Goal: Task Accomplishment & Management: Manage account settings

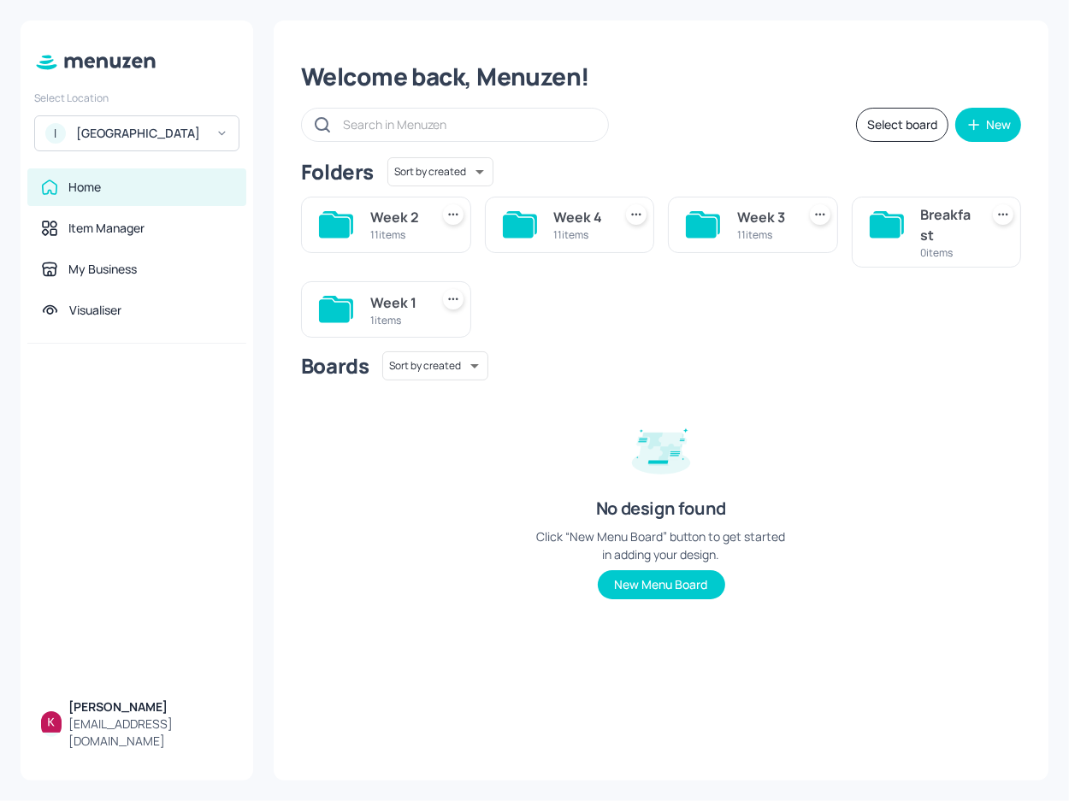
click at [200, 142] on div "ISS - West Middlesex Hospital" at bounding box center [140, 133] width 129 height 17
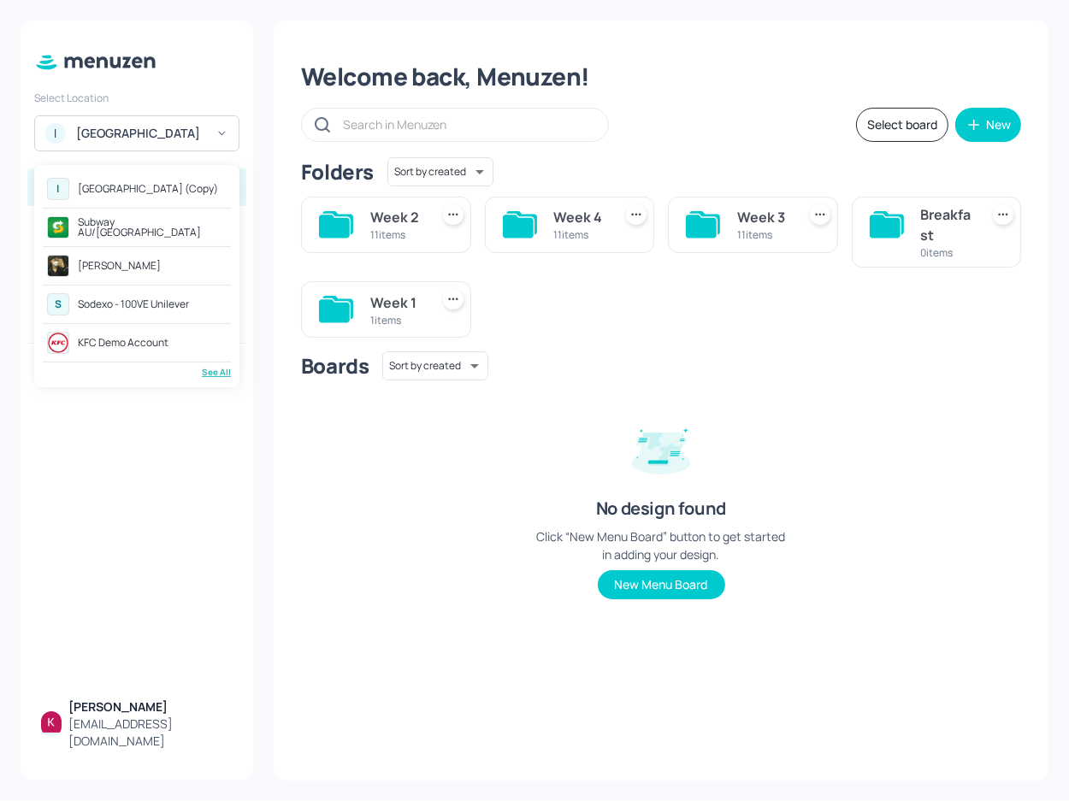
click at [190, 193] on div "[GEOGRAPHIC_DATA] (Copy)" at bounding box center [148, 189] width 140 height 10
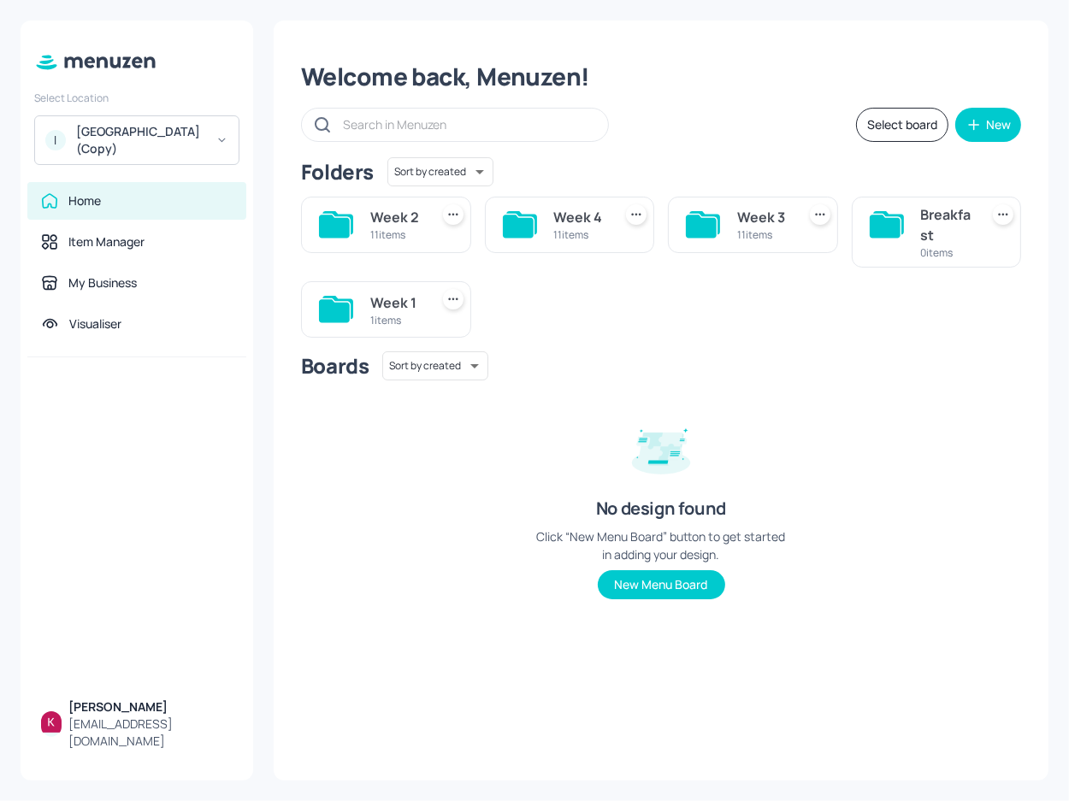
click at [398, 230] on div "11 items" at bounding box center [396, 234] width 52 height 15
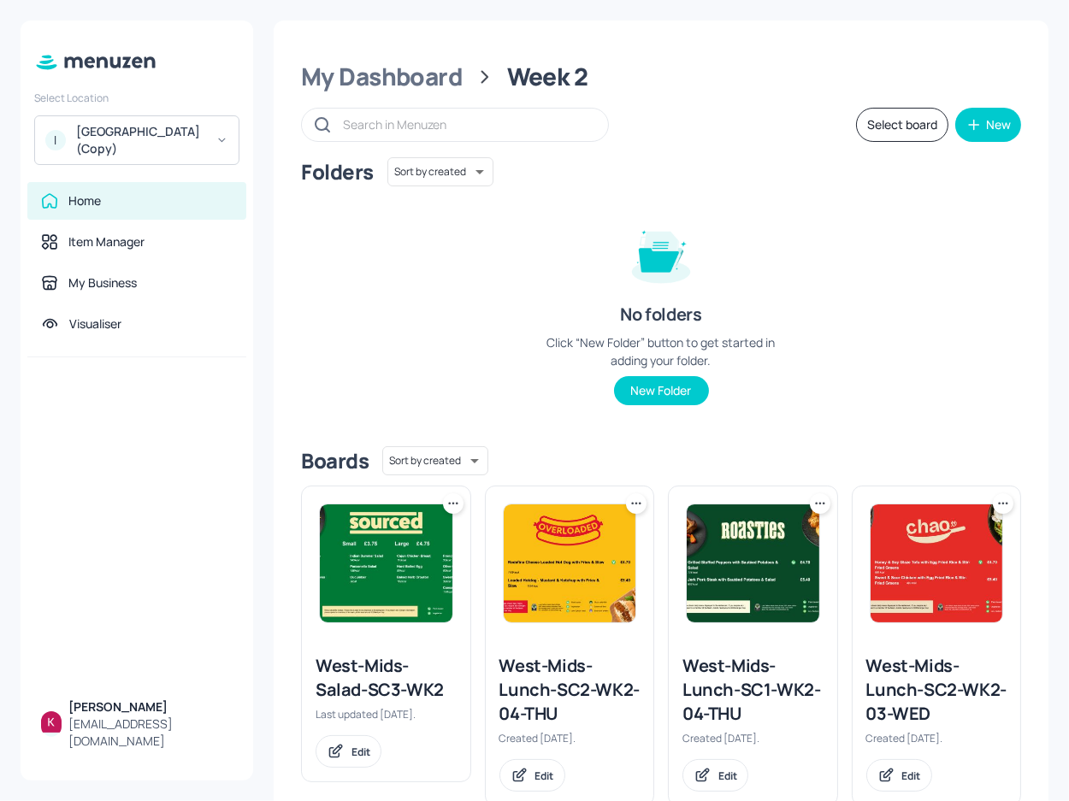
click at [408, 546] on img at bounding box center [386, 563] width 132 height 118
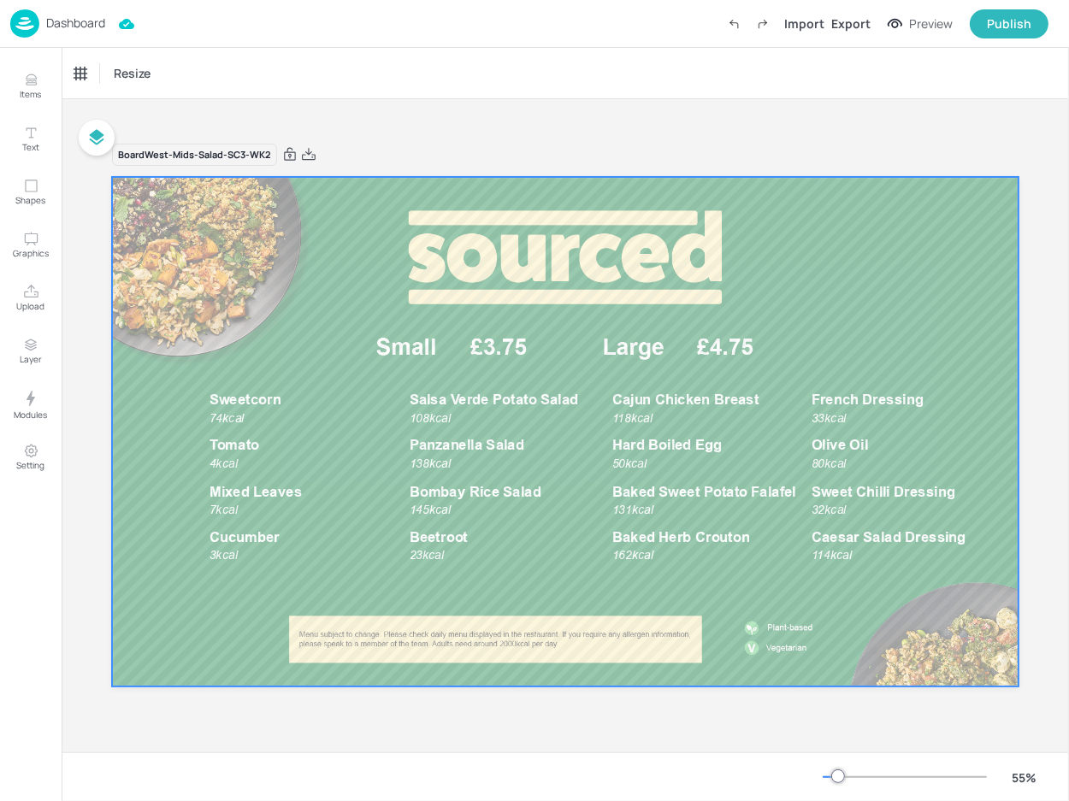
click at [490, 343] on div at bounding box center [565, 431] width 906 height 509
click at [468, 392] on span "Salsa Verde Potato Salad" at bounding box center [493, 400] width 169 height 16
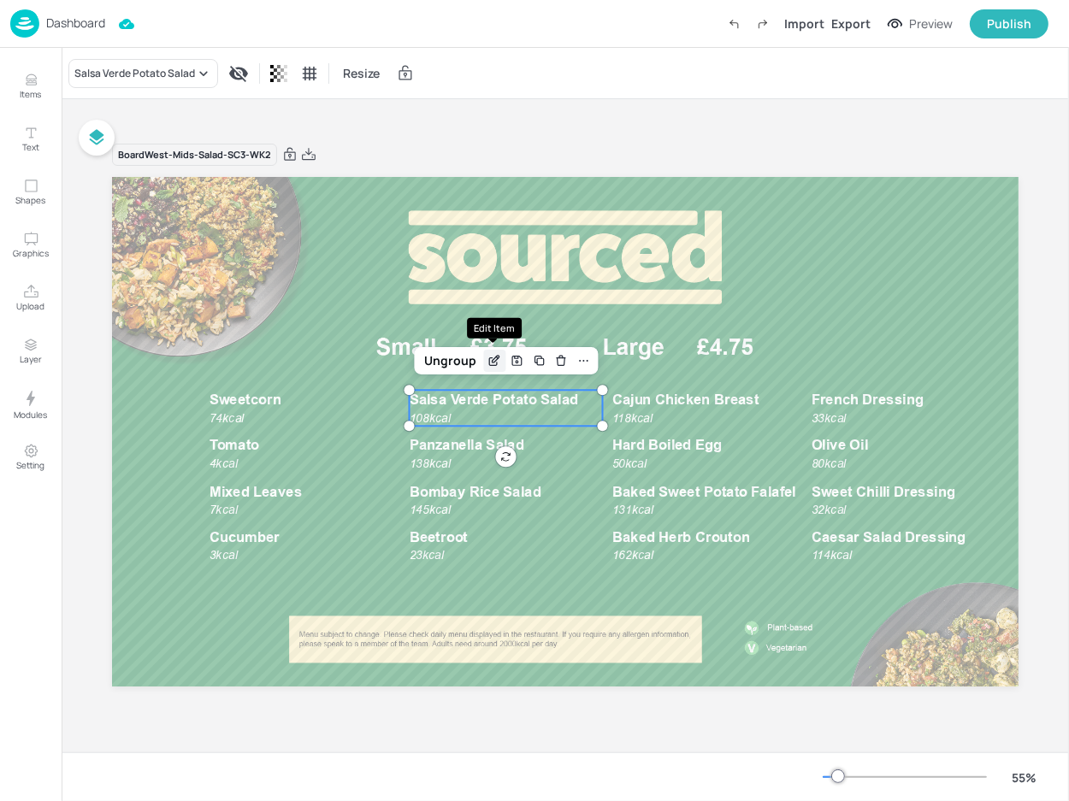
click at [485, 356] on div "Edit Item" at bounding box center [494, 361] width 22 height 22
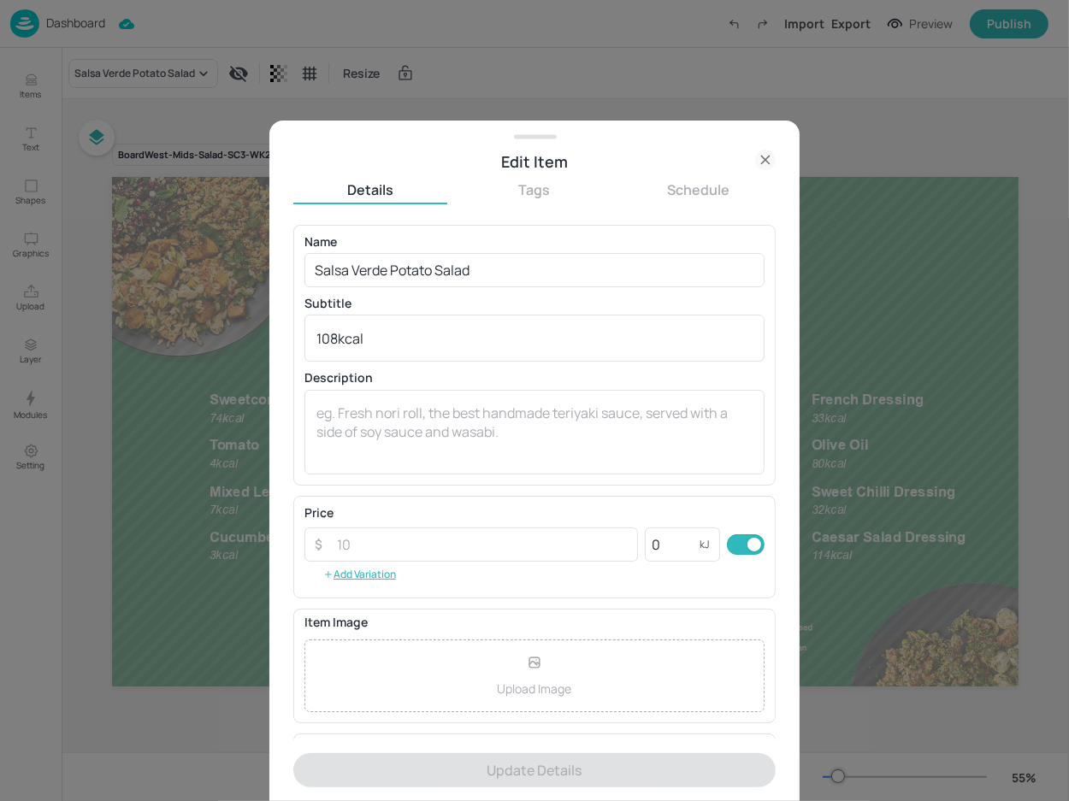
click at [760, 161] on icon at bounding box center [765, 160] width 21 height 21
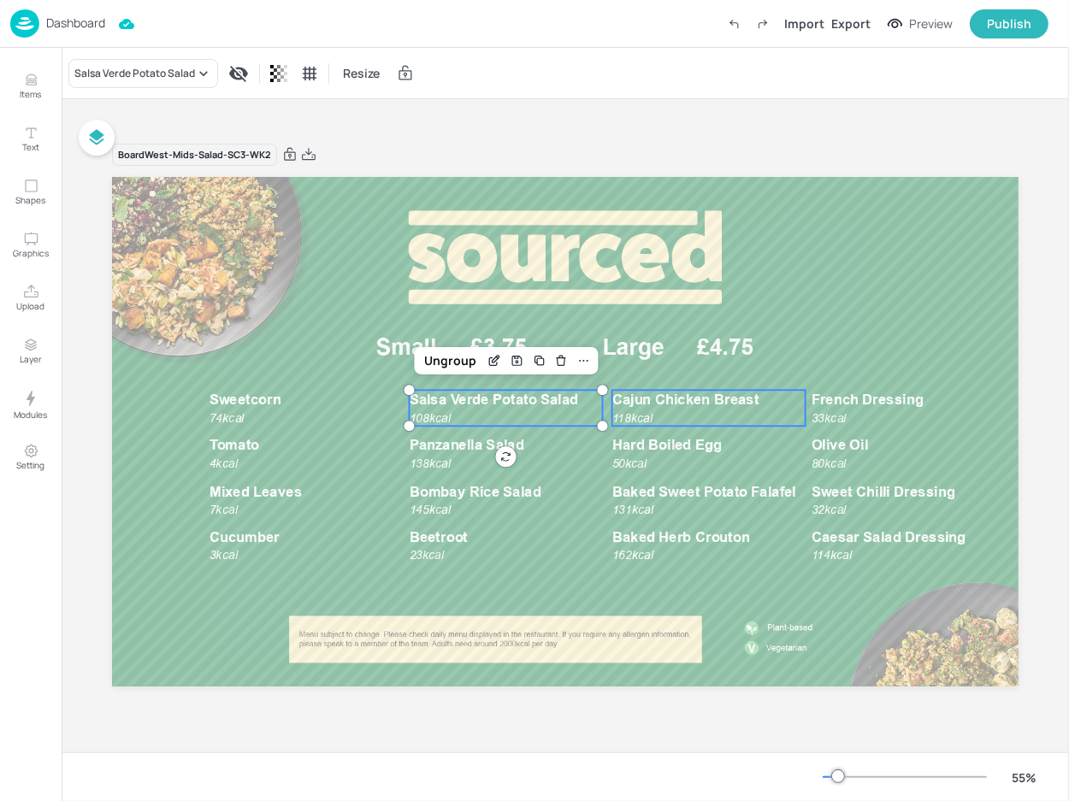
click at [672, 411] on p "118kcal" at bounding box center [643, 417] width 62 height 16
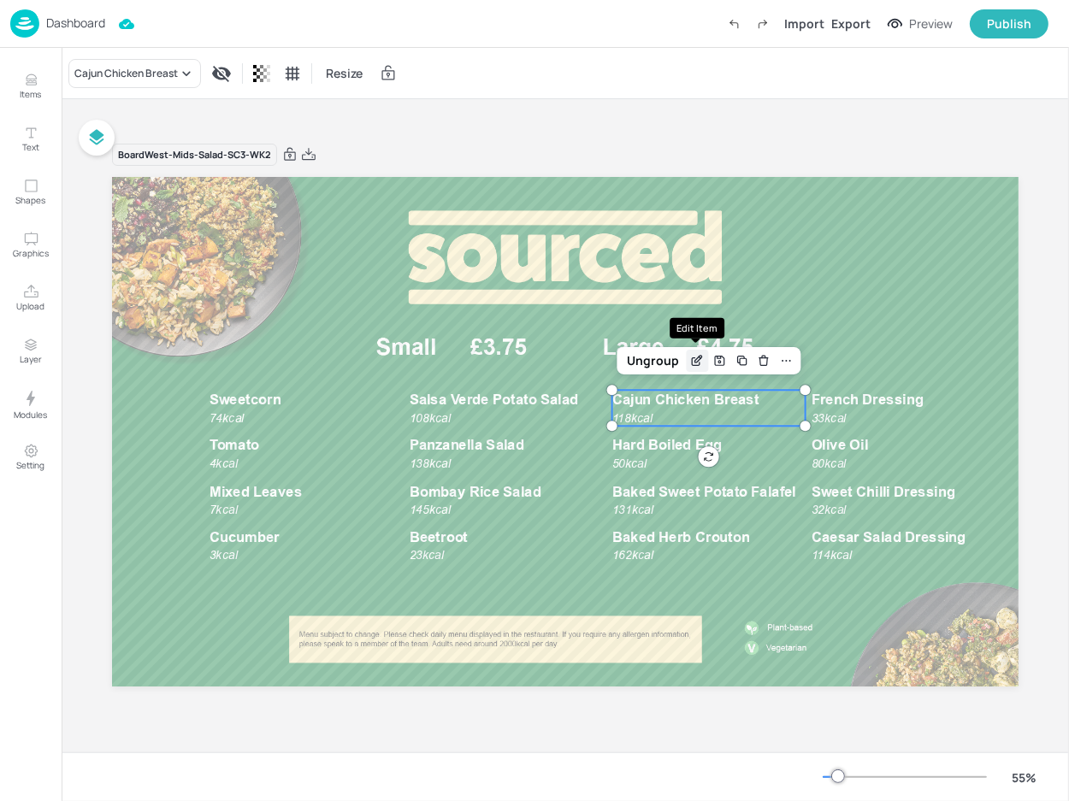
click at [701, 355] on icon "Edit Item" at bounding box center [697, 361] width 15 height 14
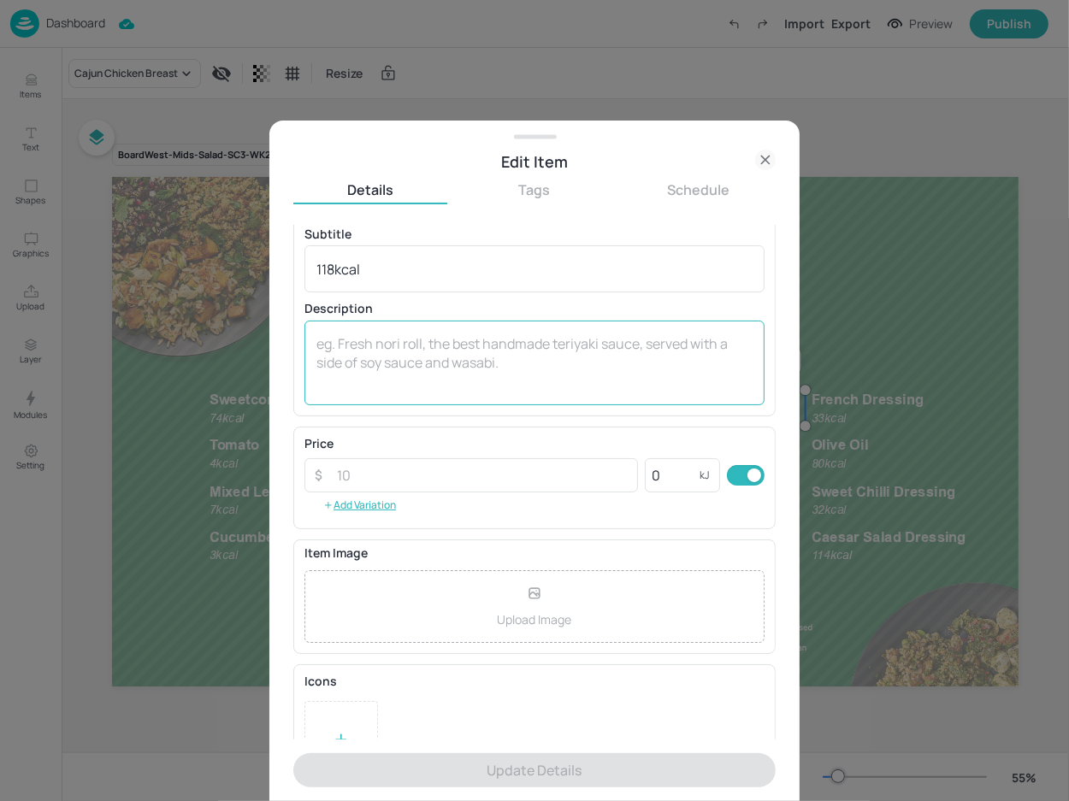
scroll to position [77, 0]
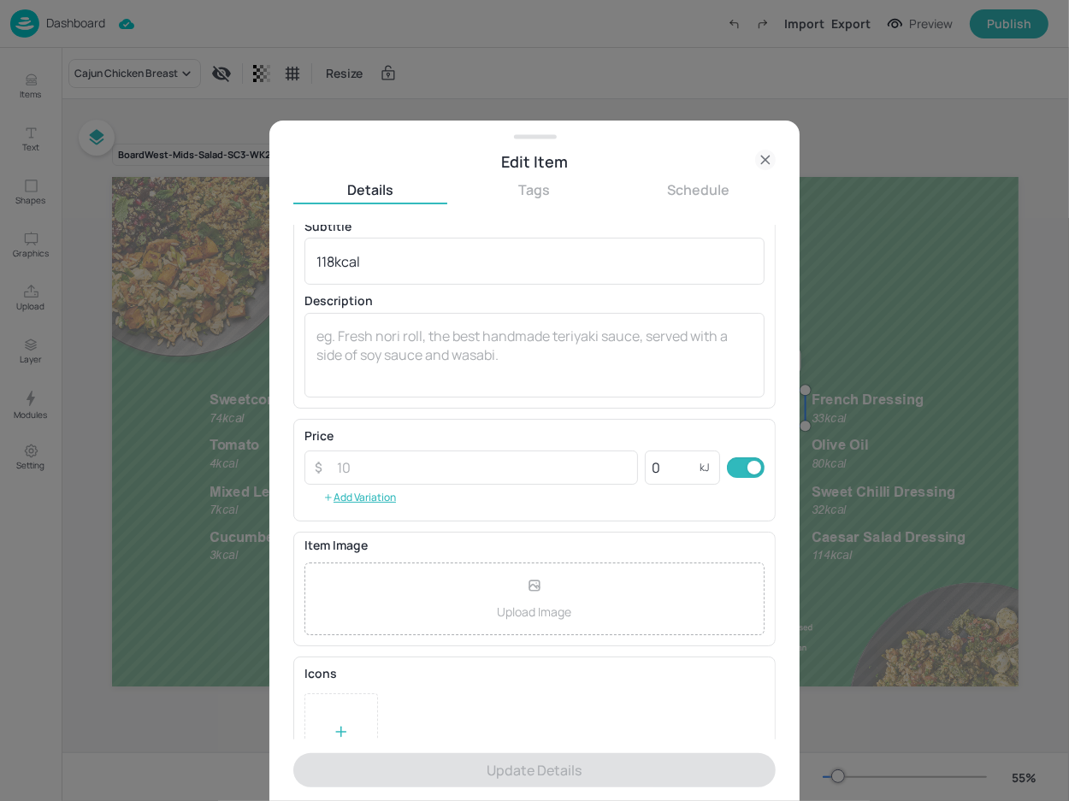
click at [768, 163] on icon at bounding box center [765, 160] width 8 height 8
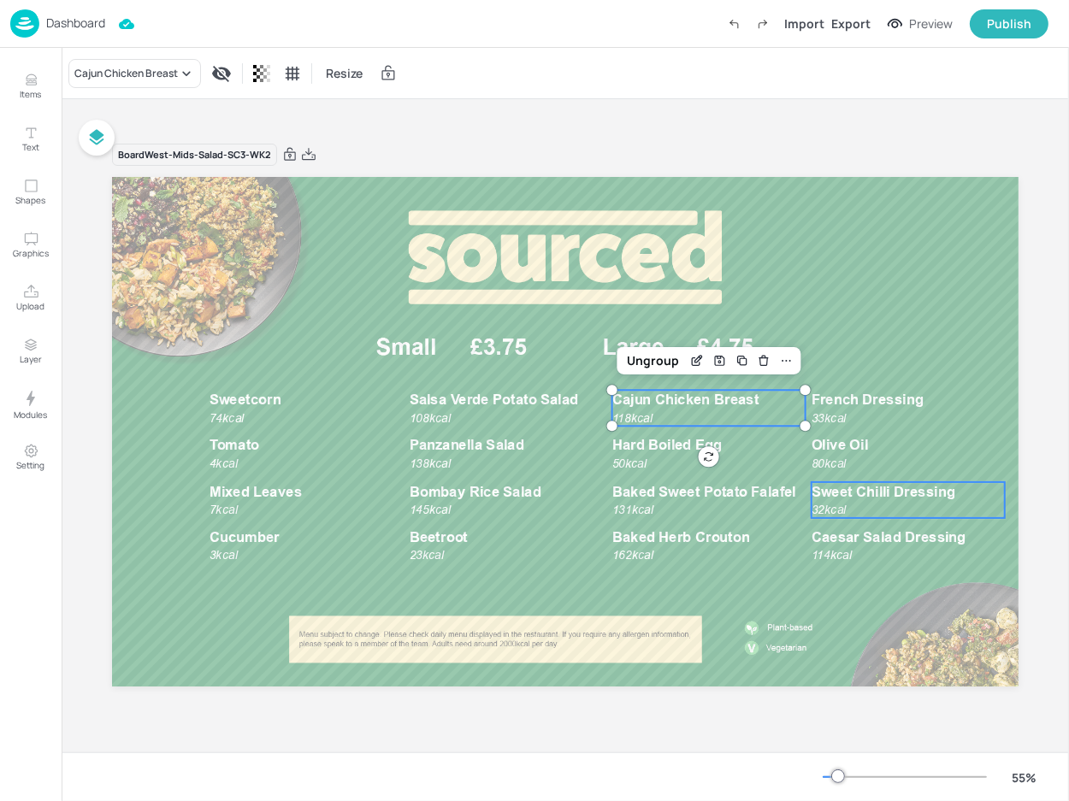
click at [826, 499] on span "Sweet Chilli Dressing" at bounding box center [883, 491] width 144 height 16
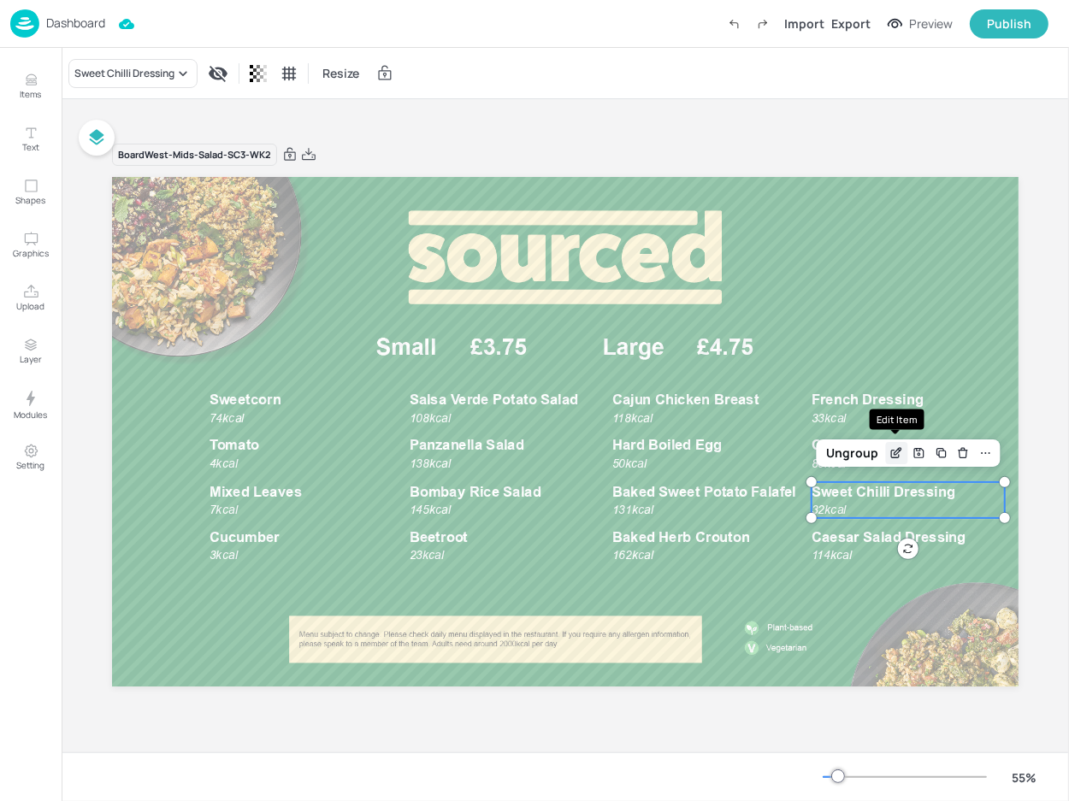
click at [892, 450] on icon "Edit Item" at bounding box center [896, 453] width 15 height 14
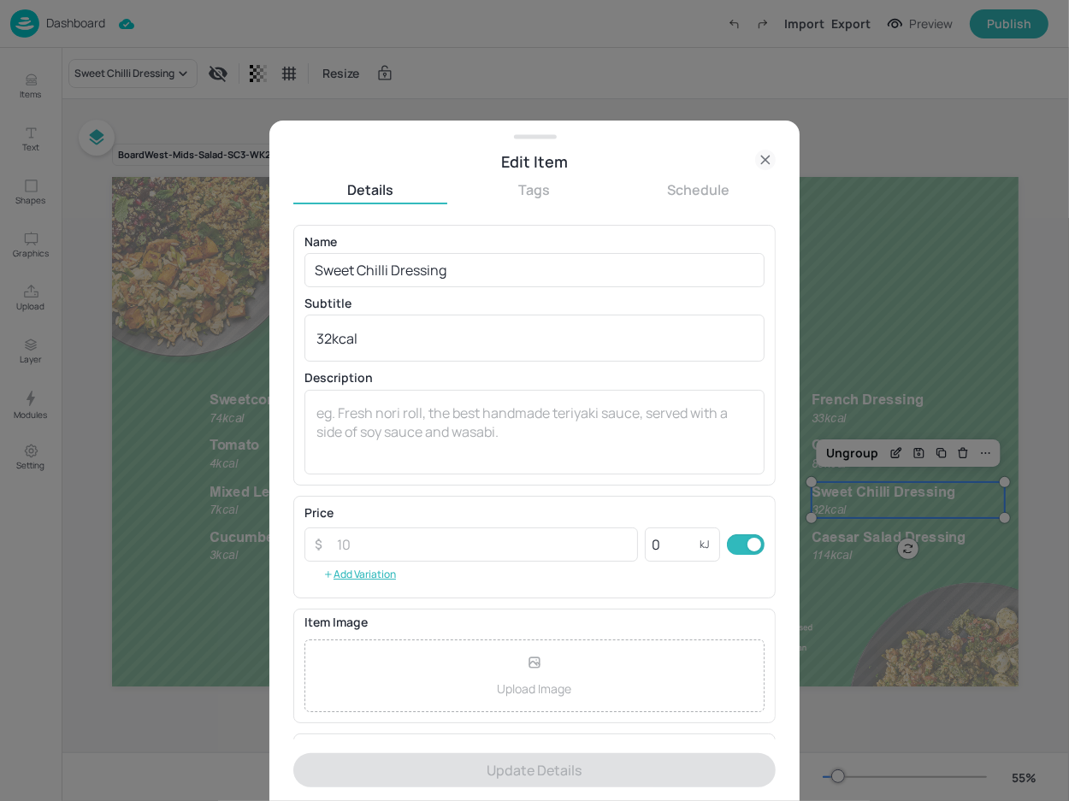
click at [765, 168] on icon at bounding box center [765, 160] width 21 height 21
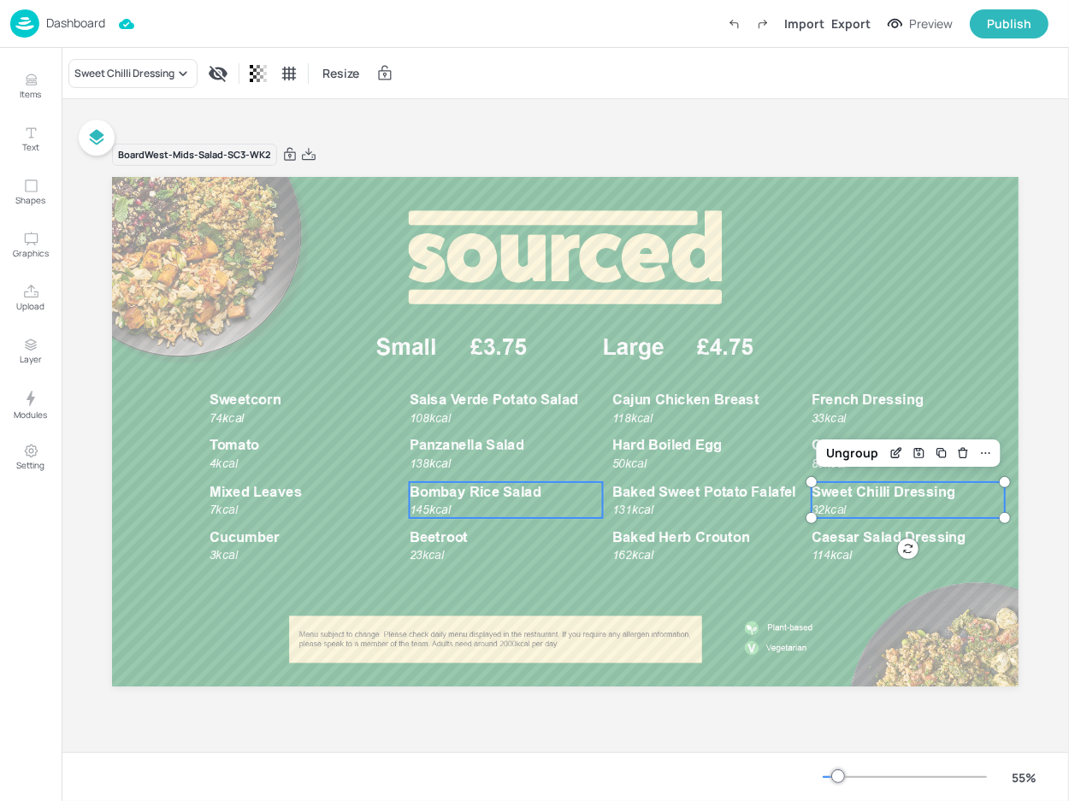
click at [476, 505] on div "Bombay Rice Salad 145kcal" at bounding box center [505, 500] width 193 height 37
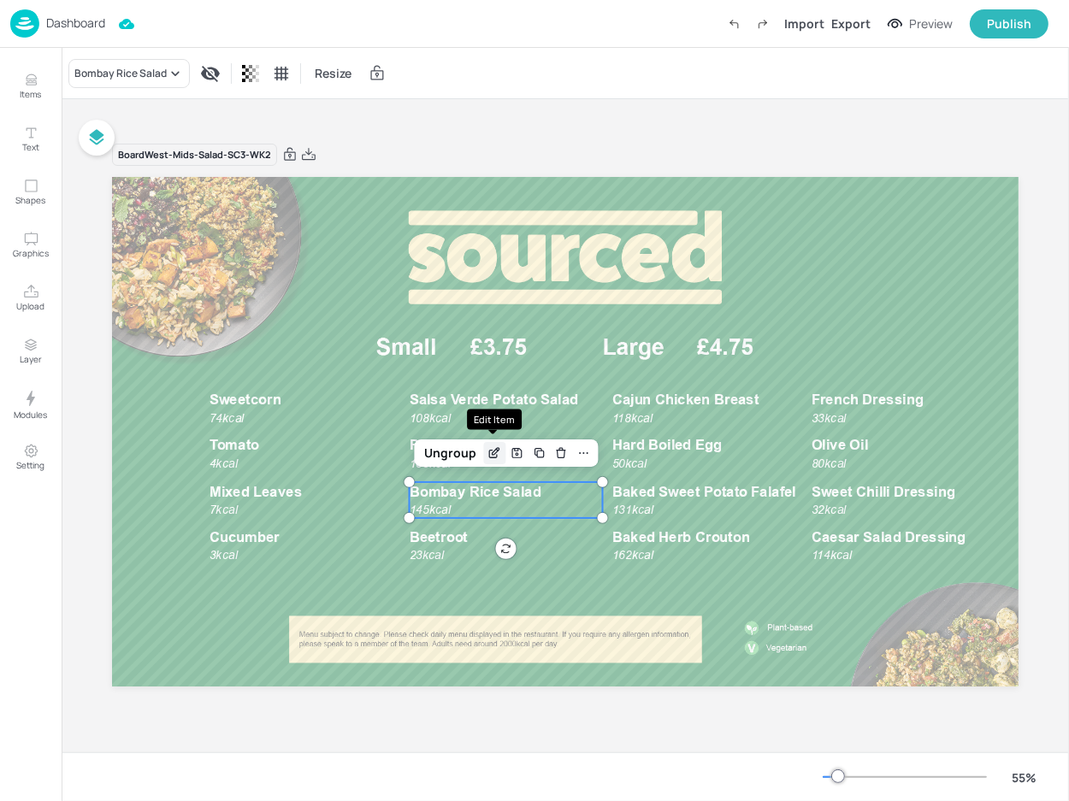
click at [493, 454] on icon "Edit Item" at bounding box center [495, 451] width 7 height 7
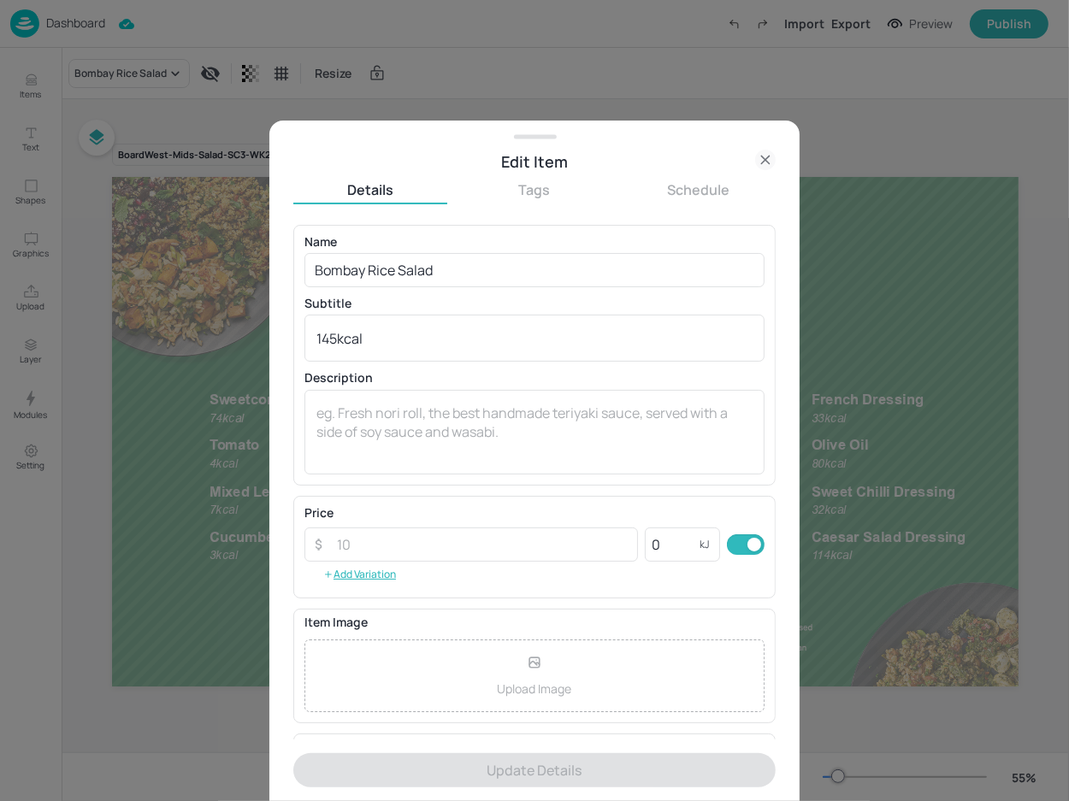
click at [750, 165] on div "Edit Item" at bounding box center [534, 162] width 482 height 24
click at [763, 163] on icon at bounding box center [765, 160] width 21 height 21
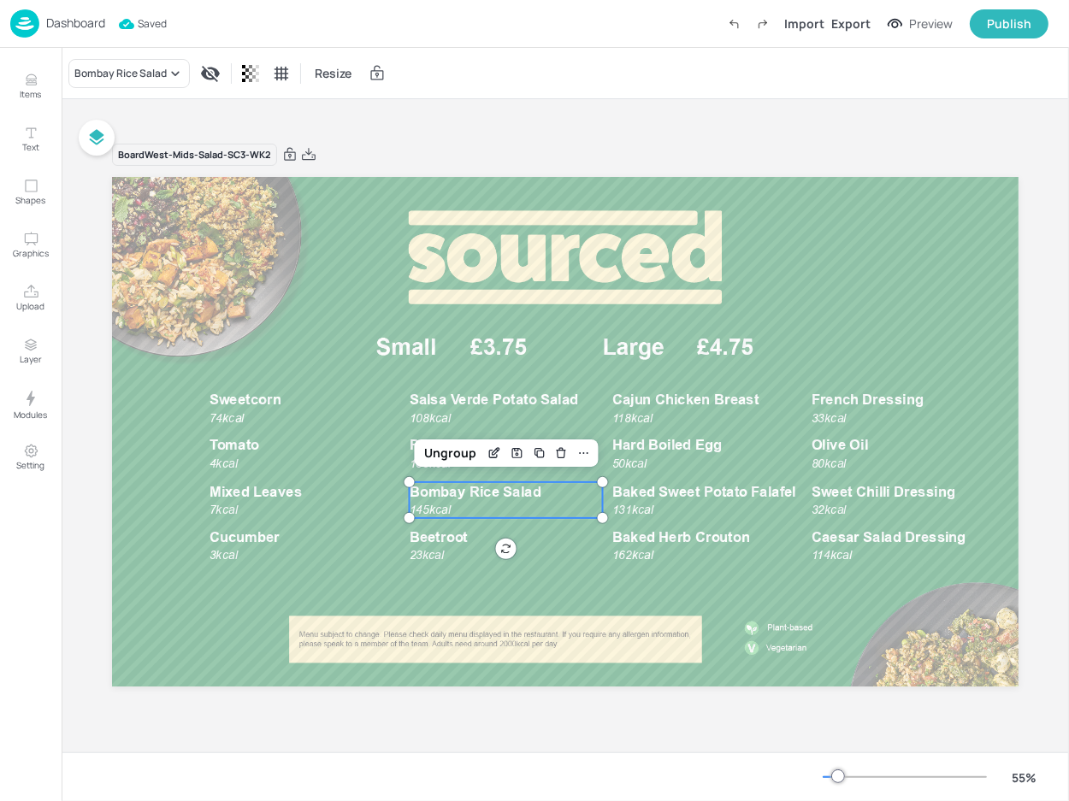
click at [63, 20] on p "Dashboard" at bounding box center [75, 23] width 59 height 12
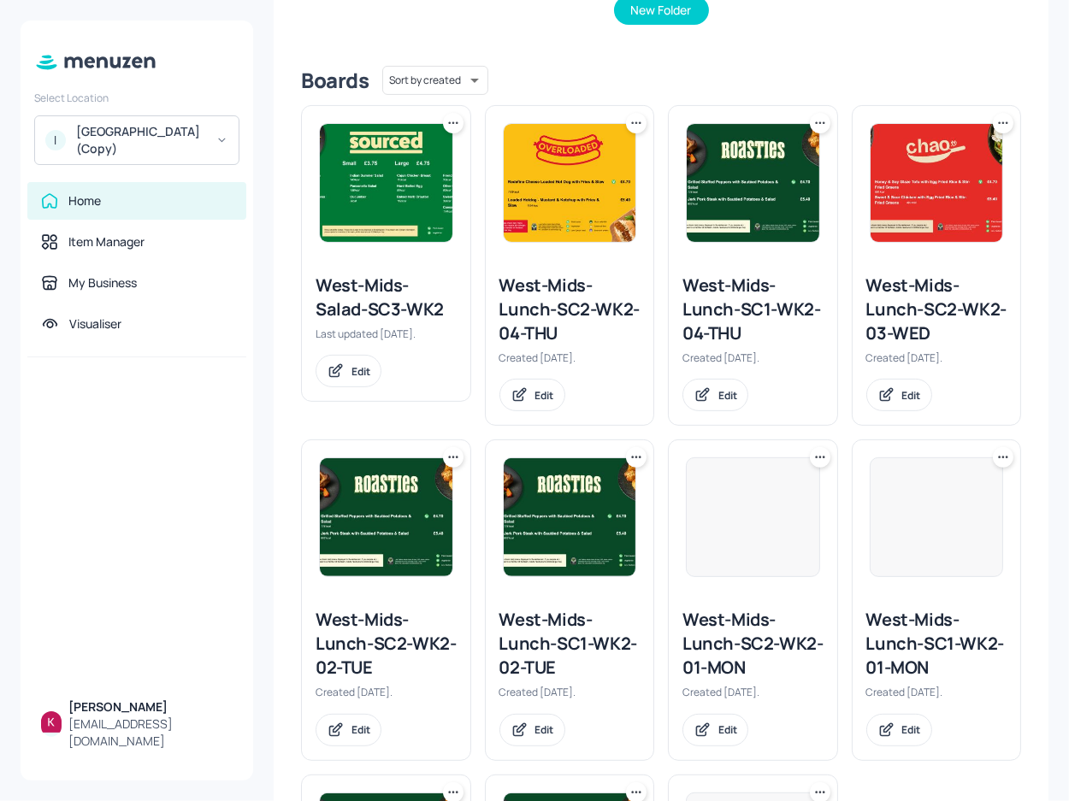
scroll to position [388, 0]
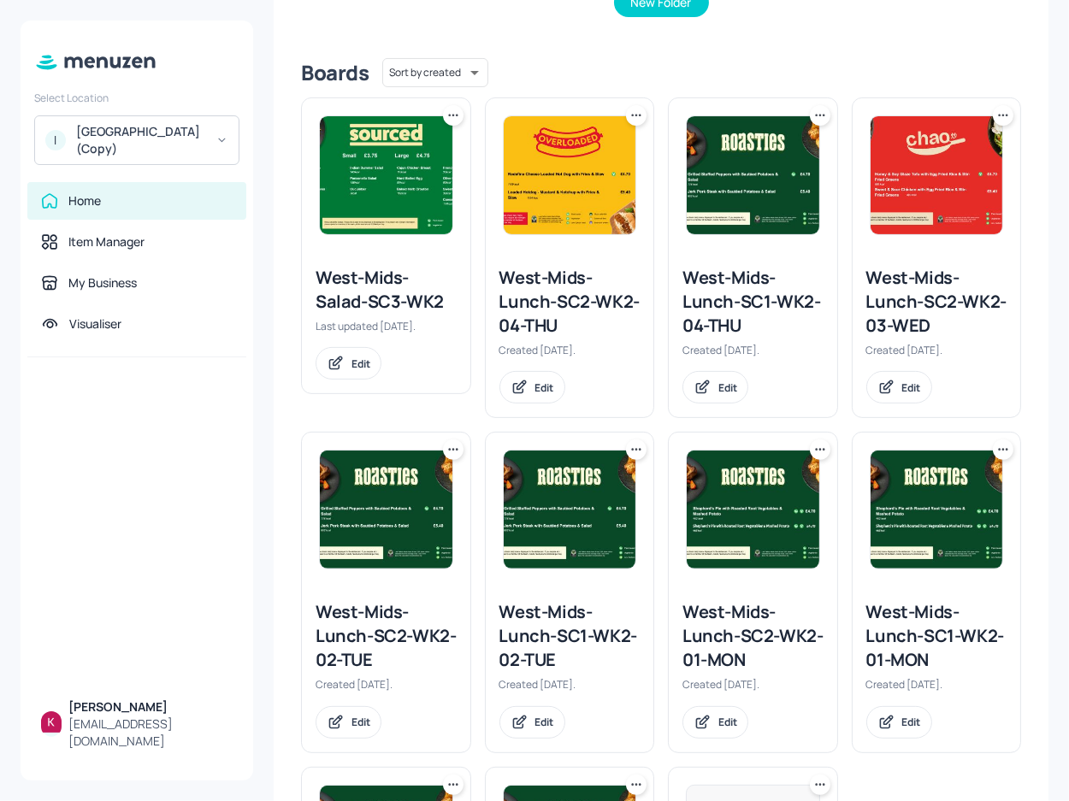
click at [595, 509] on img at bounding box center [569, 509] width 132 height 118
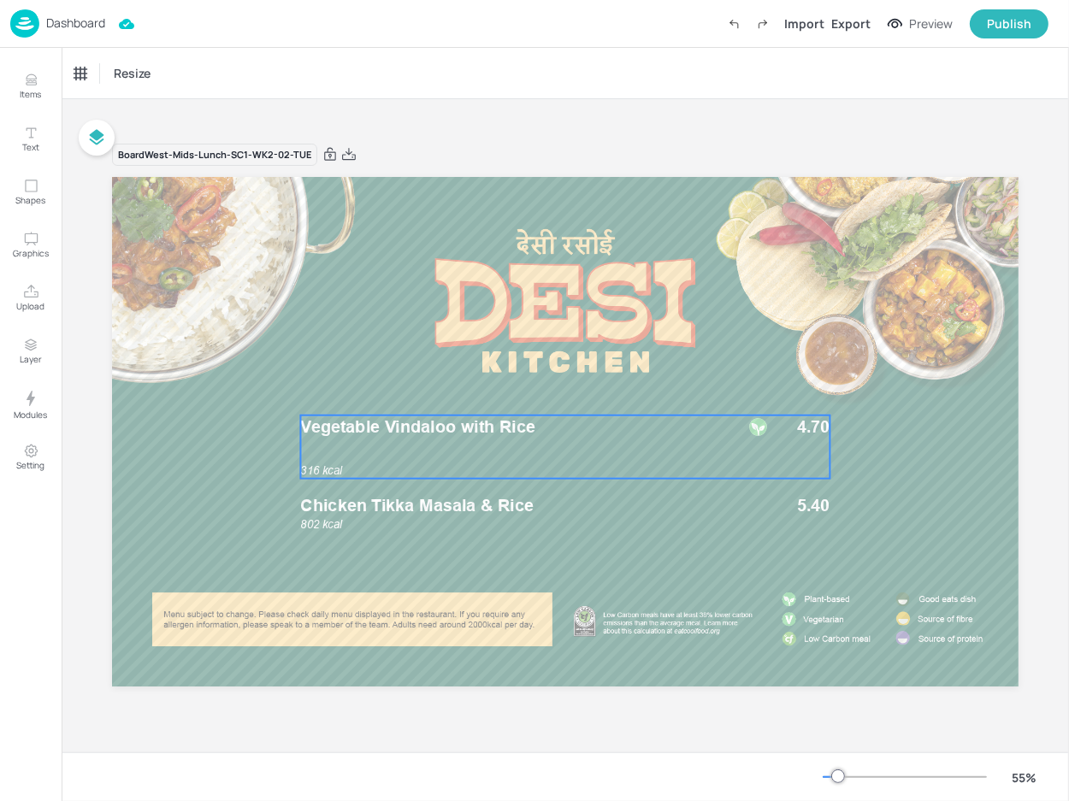
click at [627, 456] on div "316 kcal Vegetable Vindaloo with Rice 4.70" at bounding box center [565, 447] width 529 height 64
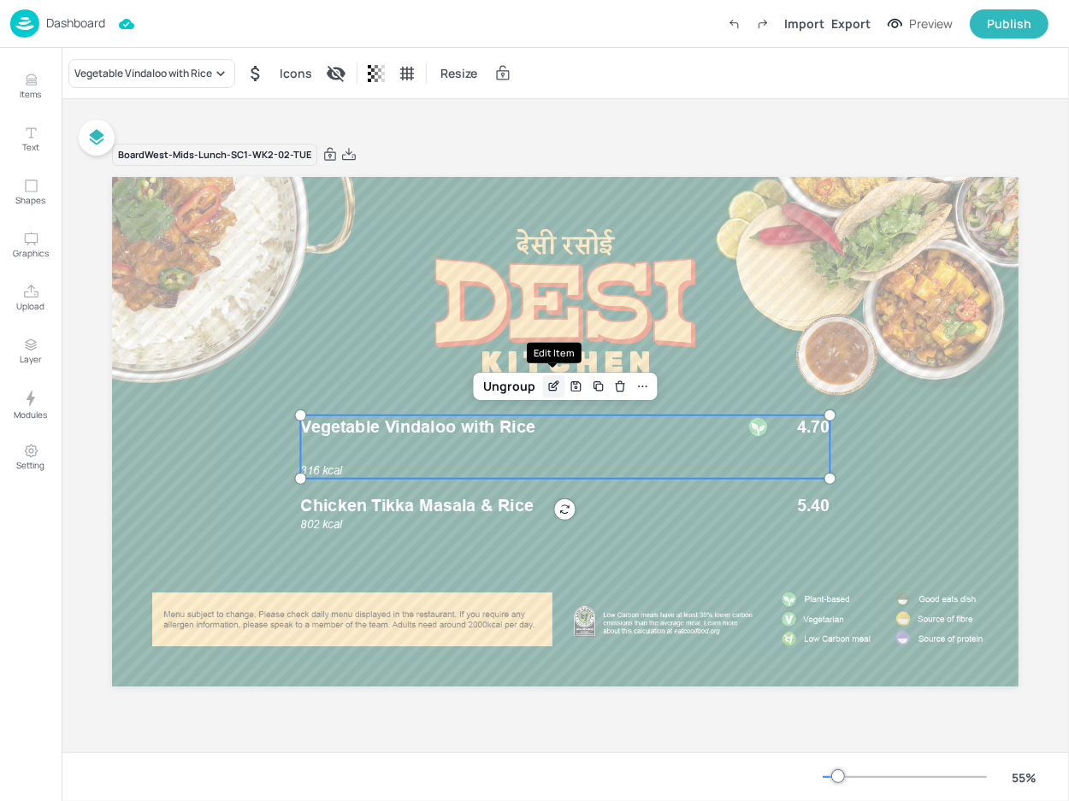
click at [554, 386] on icon "Edit Item" at bounding box center [554, 384] width 7 height 7
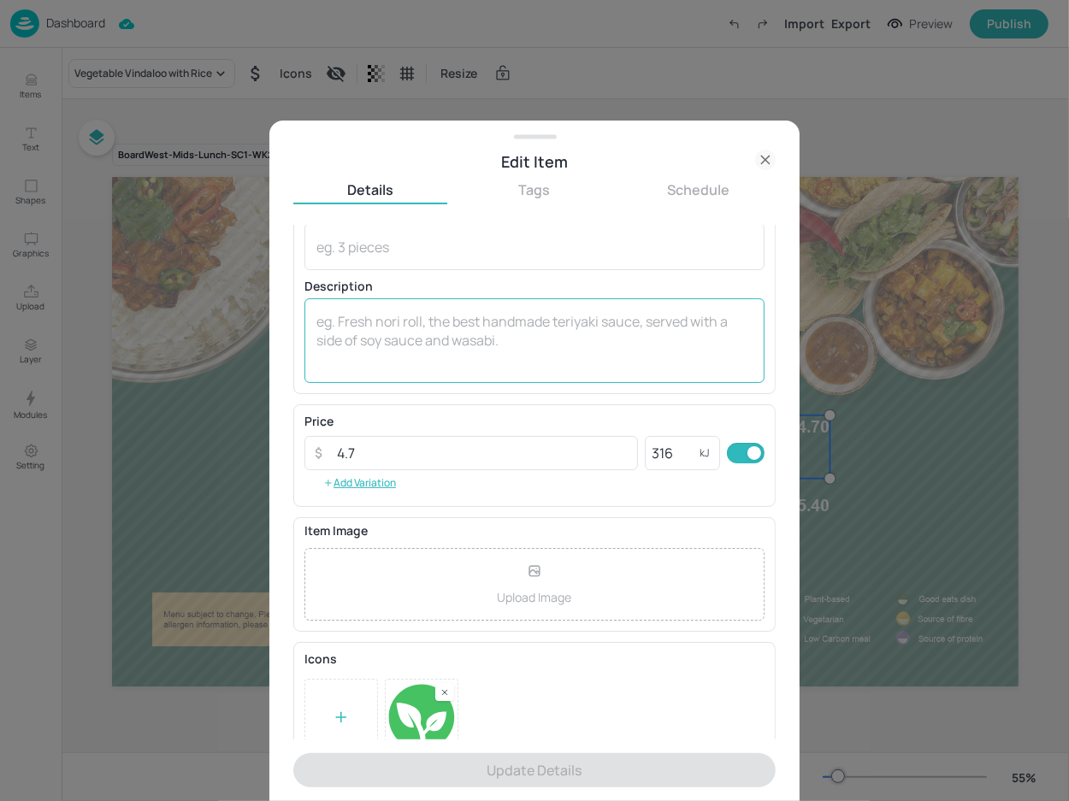
scroll to position [116, 0]
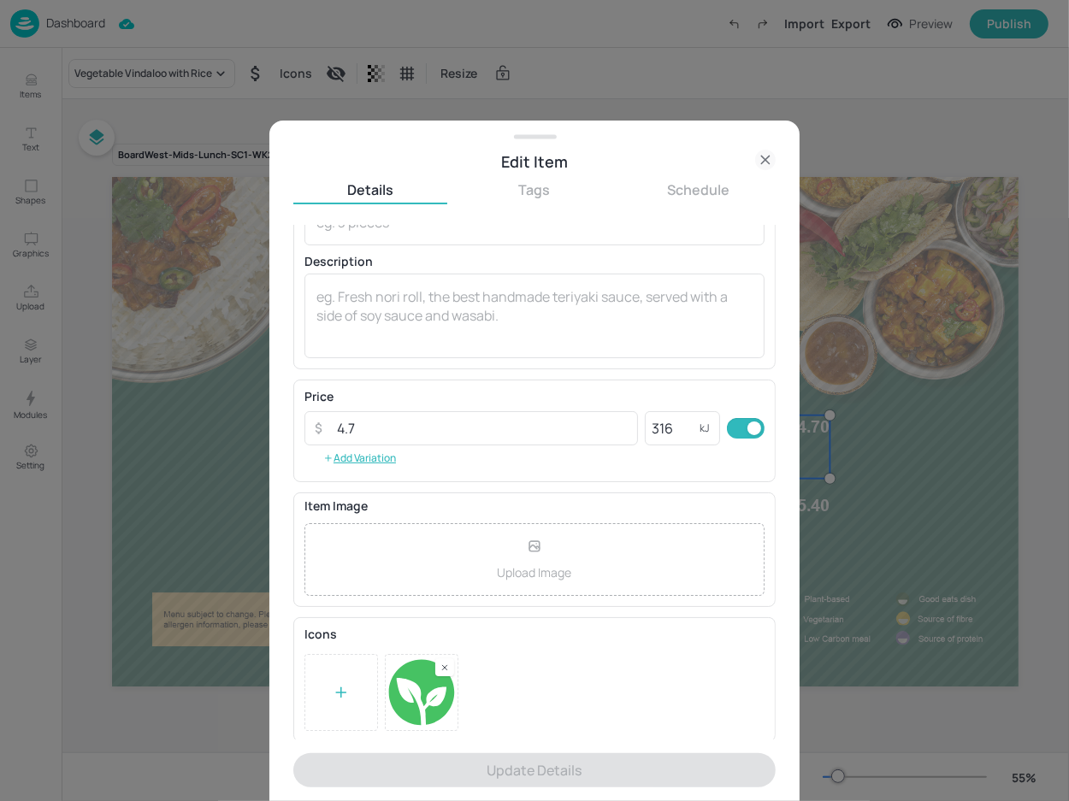
click at [762, 159] on icon at bounding box center [765, 160] width 21 height 21
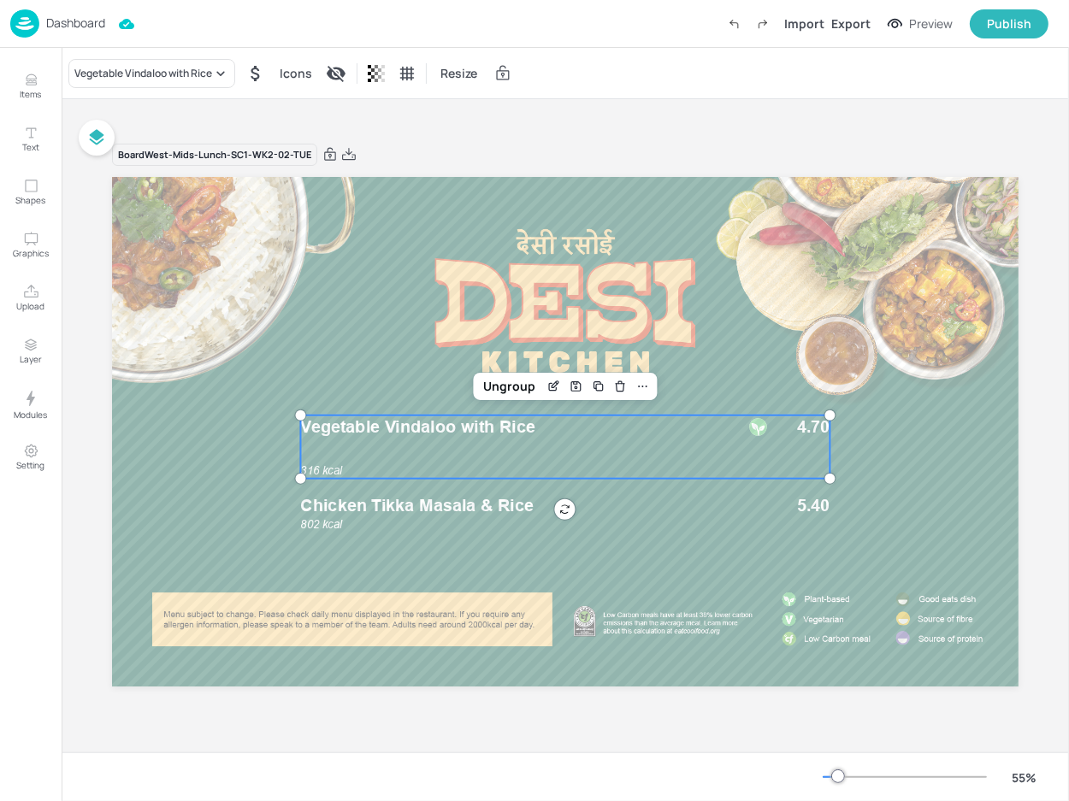
click at [68, 22] on p "Dashboard" at bounding box center [75, 23] width 59 height 12
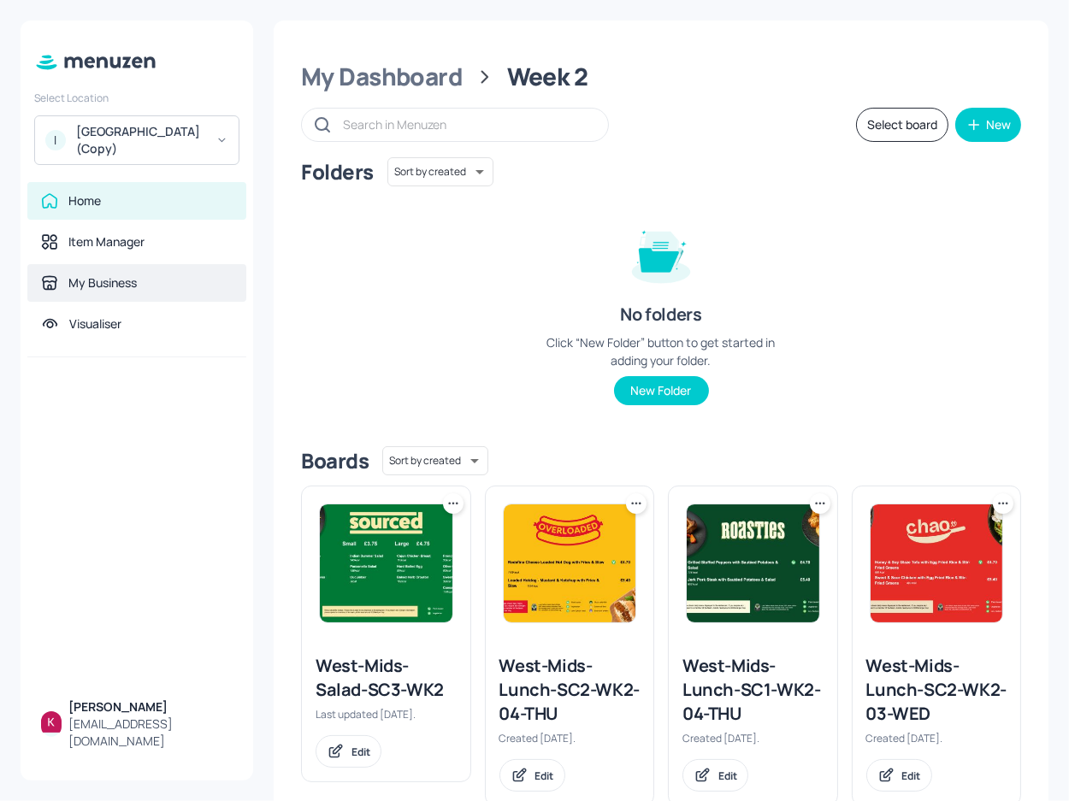
click at [114, 275] on div "My Business" at bounding box center [102, 282] width 68 height 17
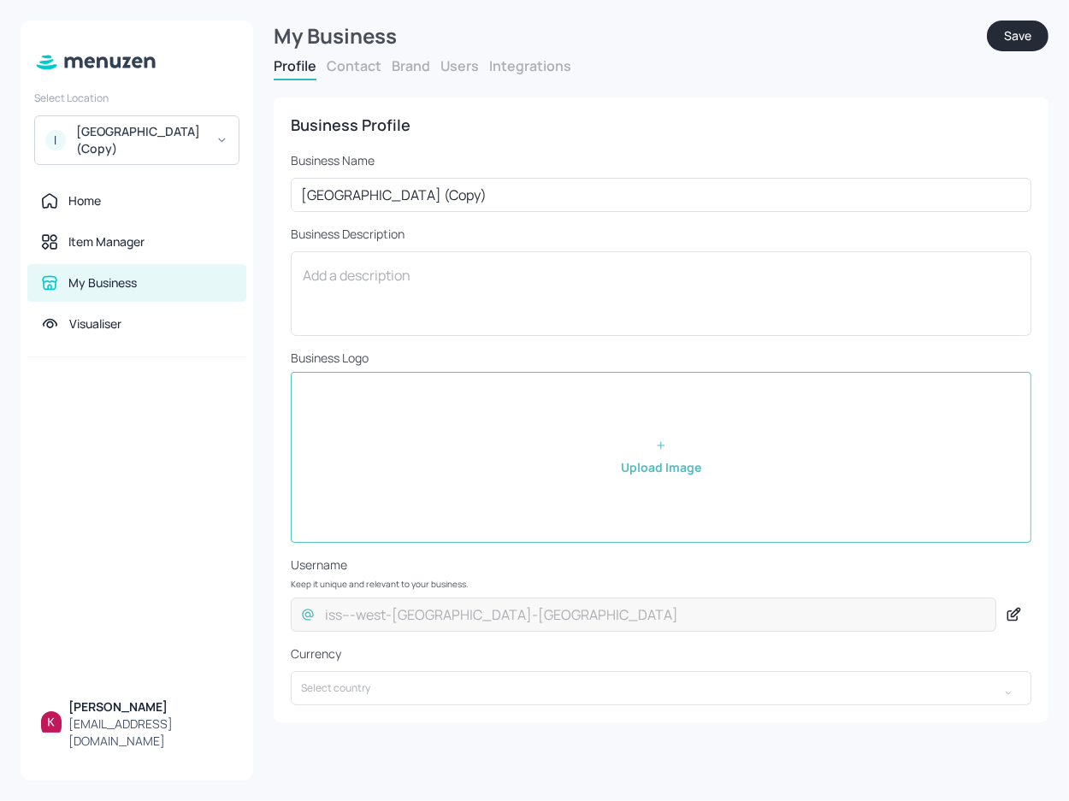
click at [367, 74] on button "Contact" at bounding box center [354, 65] width 55 height 19
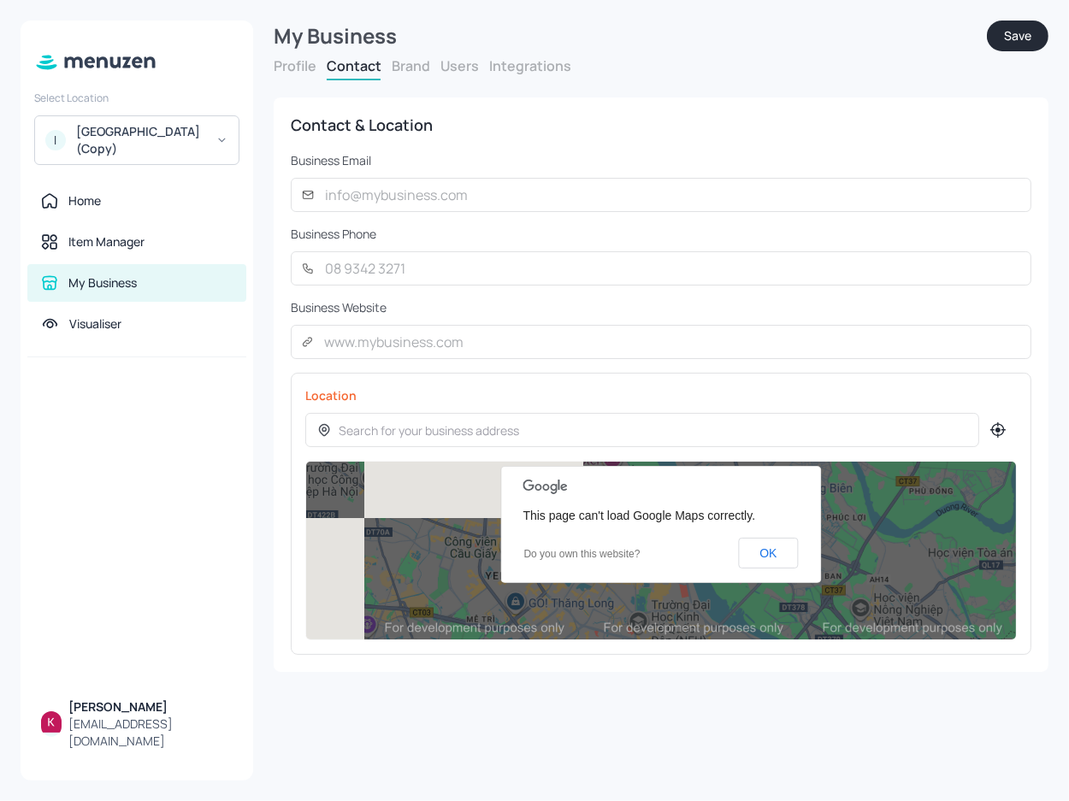
click at [466, 63] on button "Users" at bounding box center [459, 65] width 38 height 19
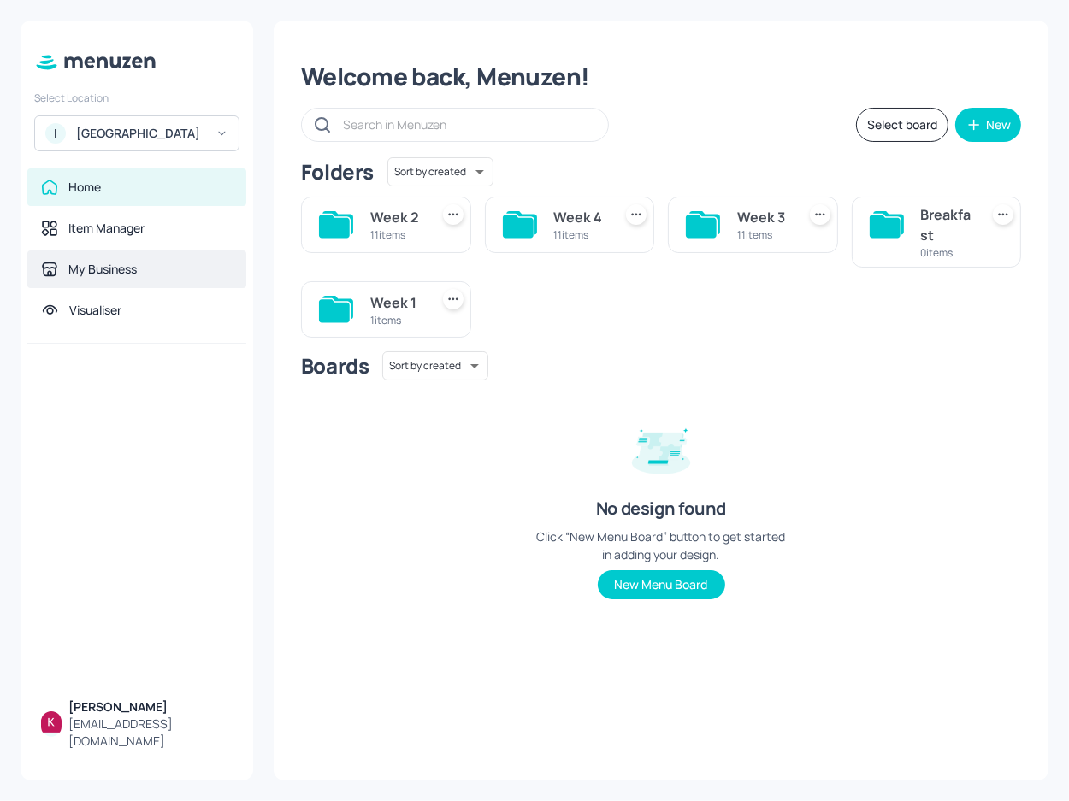
click at [132, 278] on div "My Business" at bounding box center [102, 269] width 68 height 17
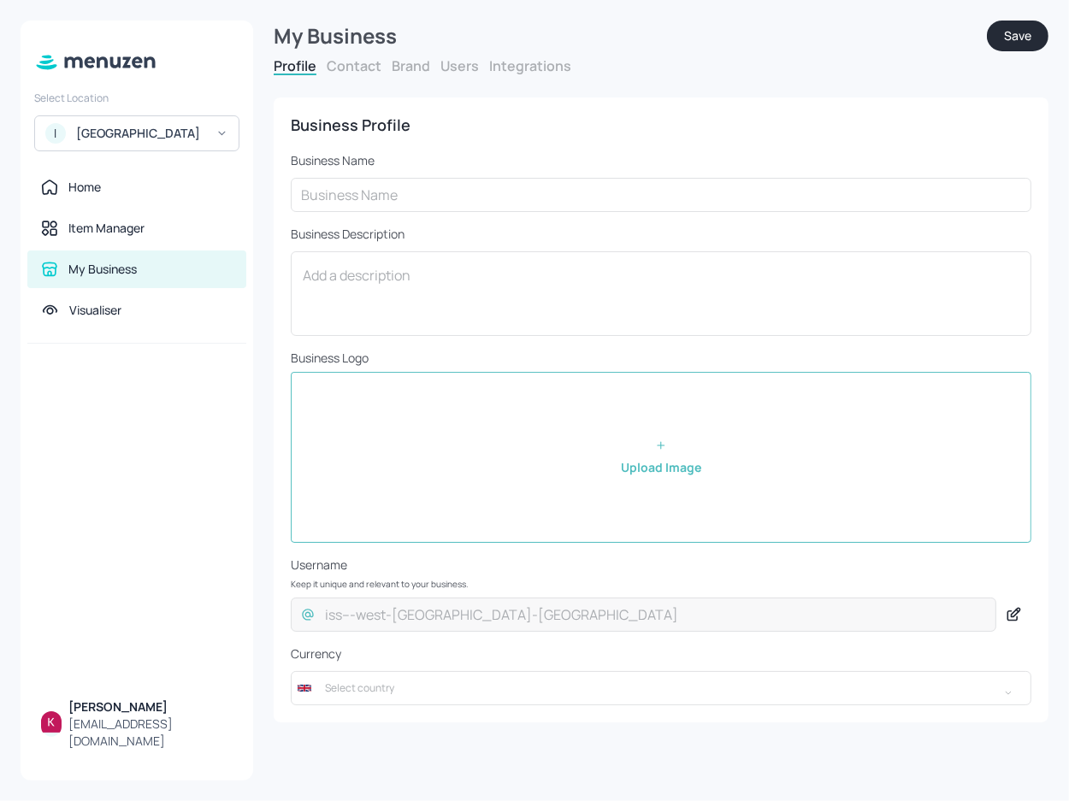
type input "[GEOGRAPHIC_DATA]"
type input "£GBP - [GEOGRAPHIC_DATA]"
click at [458, 64] on button "Users" at bounding box center [459, 65] width 38 height 19
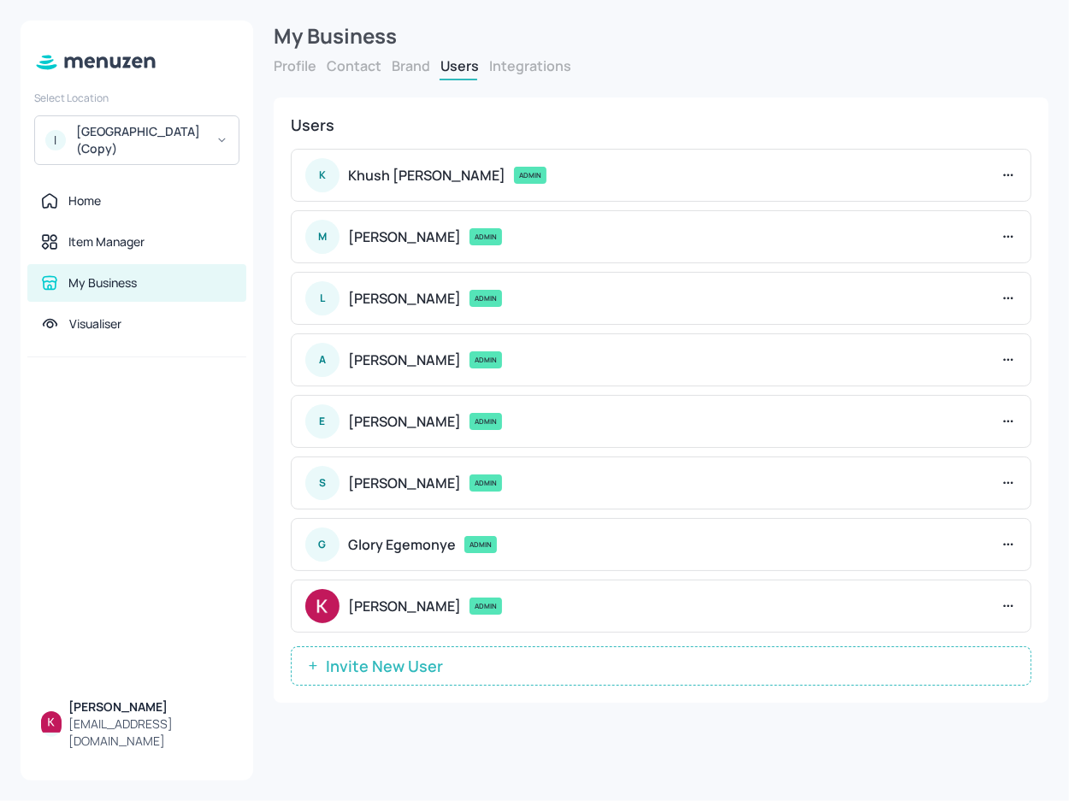
click at [541, 62] on button "Integrations" at bounding box center [530, 65] width 82 height 19
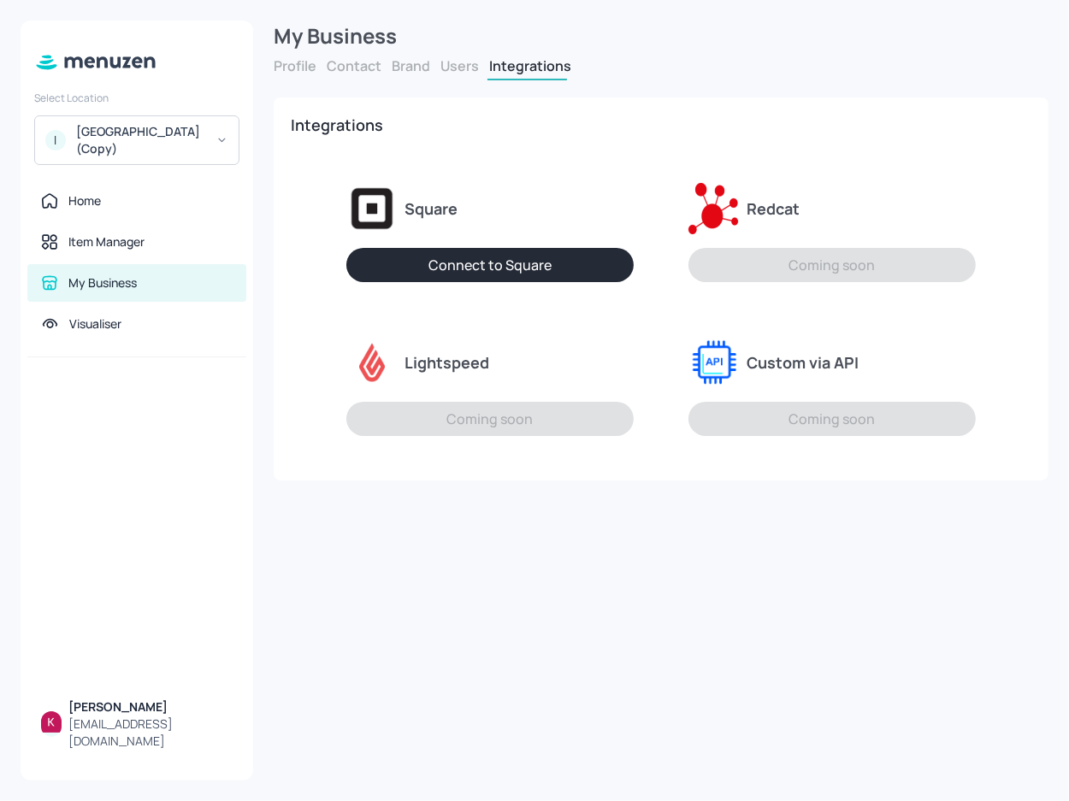
click at [432, 58] on div "Profile Contact Brand Users Integrations" at bounding box center [661, 68] width 774 height 24
click at [428, 65] on button "Brand" at bounding box center [411, 65] width 38 height 19
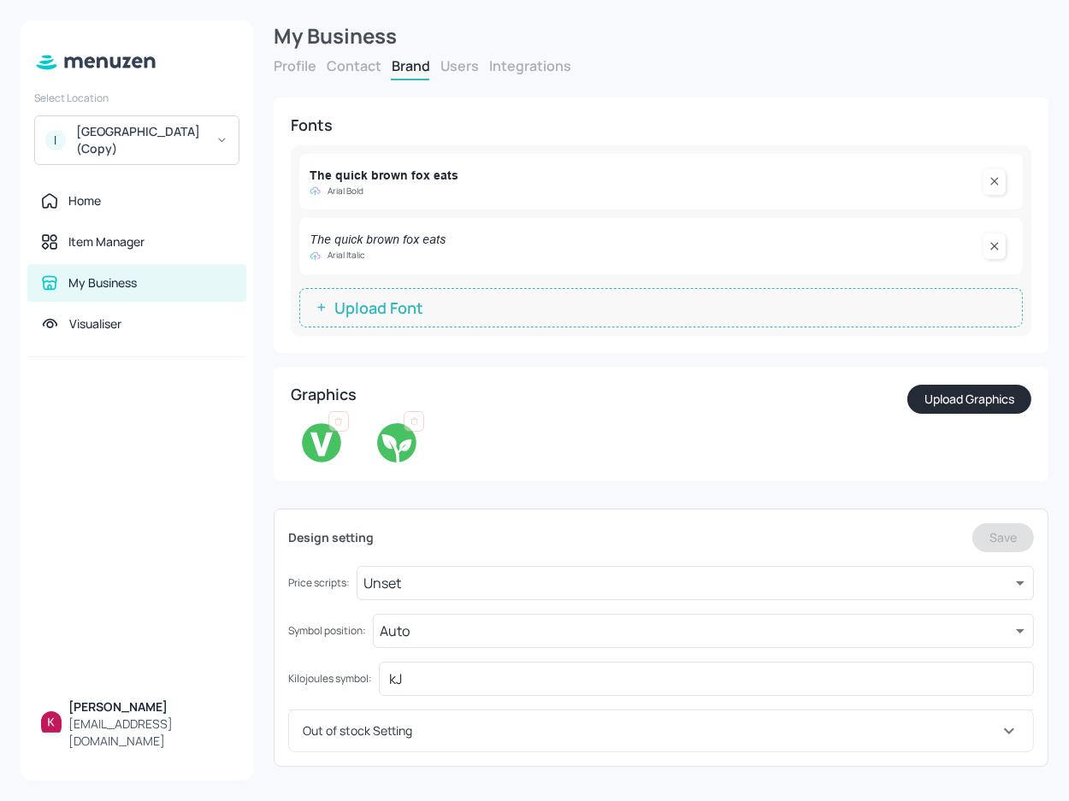
click at [458, 63] on button "Users" at bounding box center [459, 65] width 38 height 19
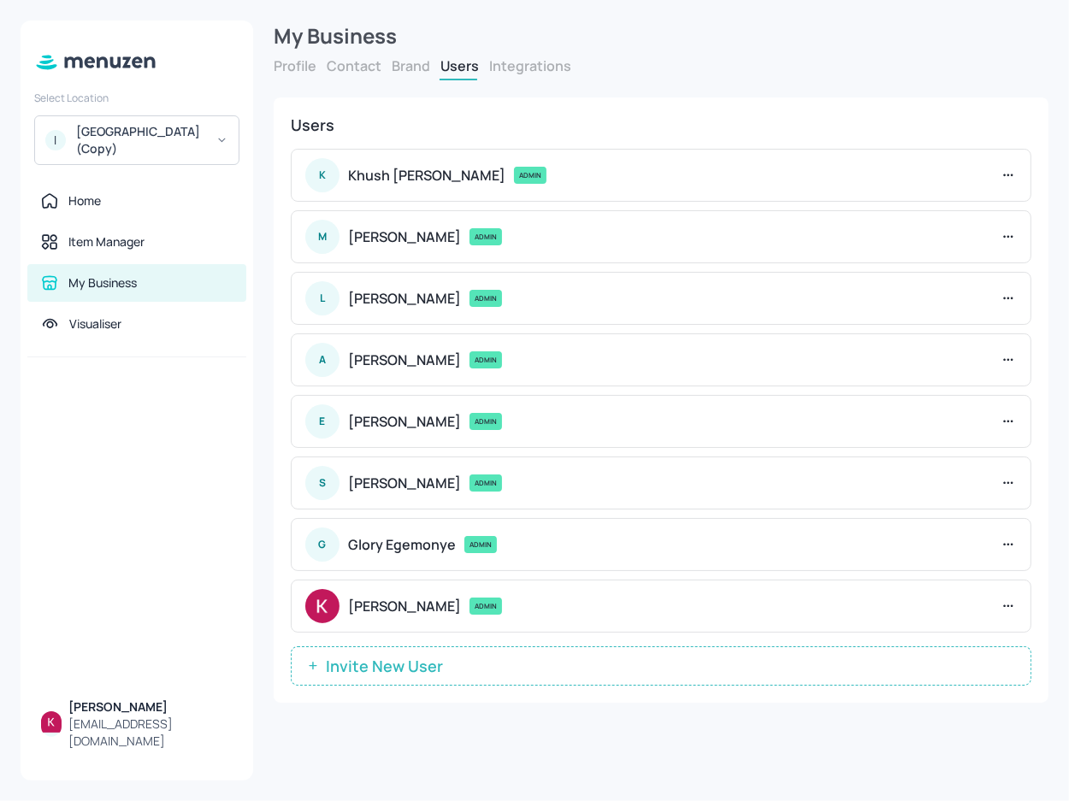
click at [340, 56] on form "My Business Profile Contact Brand Users Integrations Business Profile Business …" at bounding box center [661, 370] width 774 height 699
click at [338, 61] on button "Contact" at bounding box center [354, 65] width 55 height 19
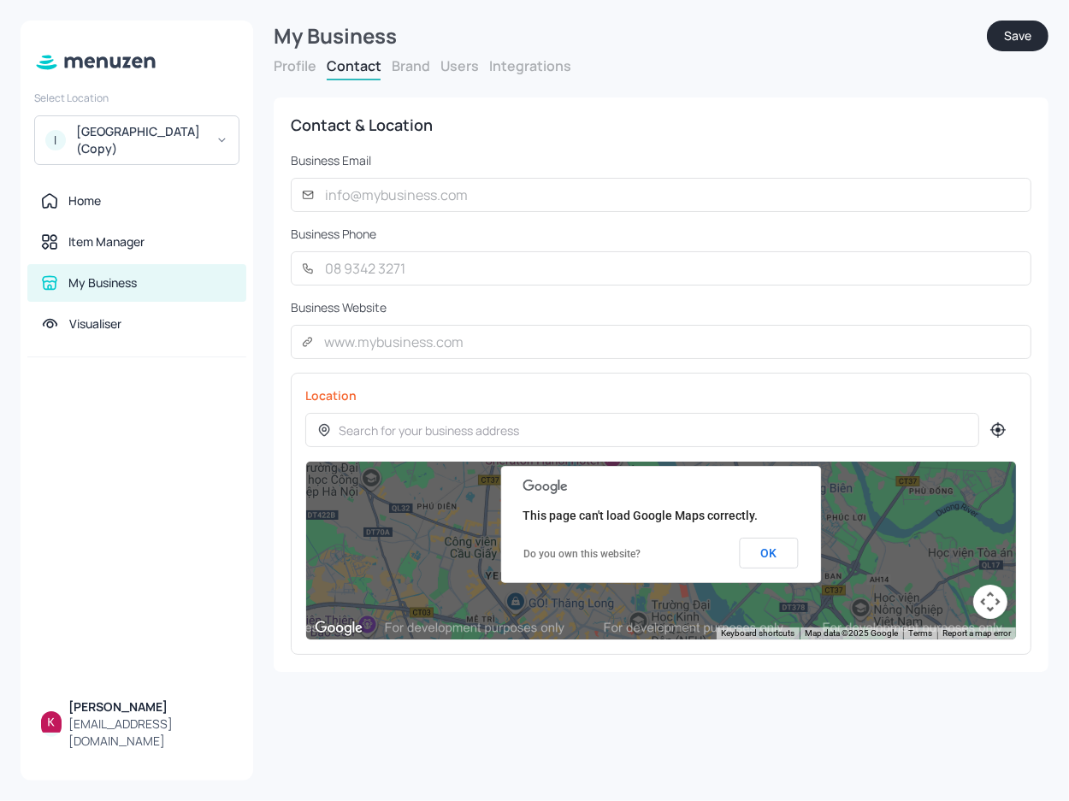
click at [291, 66] on button "Profile" at bounding box center [295, 65] width 43 height 19
